Goal: Browse casually: Explore the website without a specific task or goal

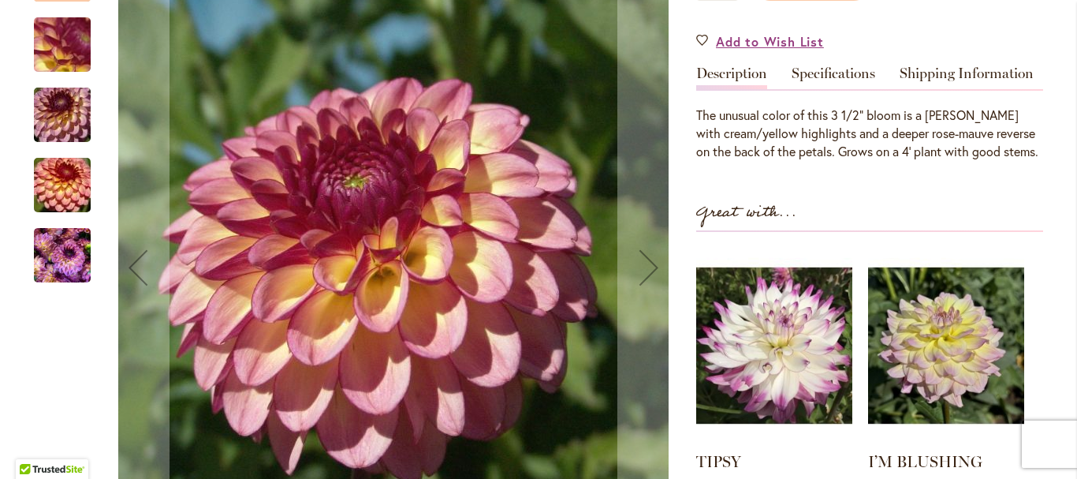
scroll to position [529, 0]
